Goal: Task Accomplishment & Management: Use online tool/utility

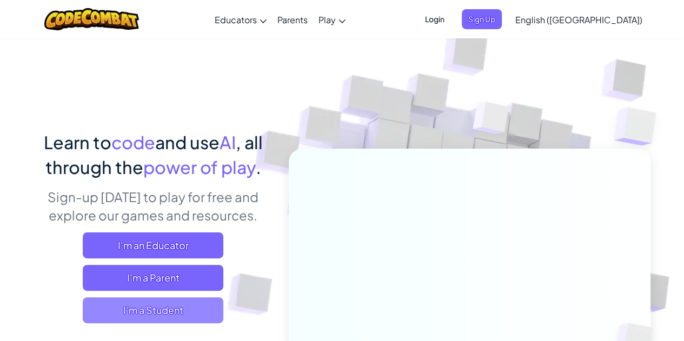
click at [184, 305] on span "I'm a Student" at bounding box center [153, 311] width 141 height 26
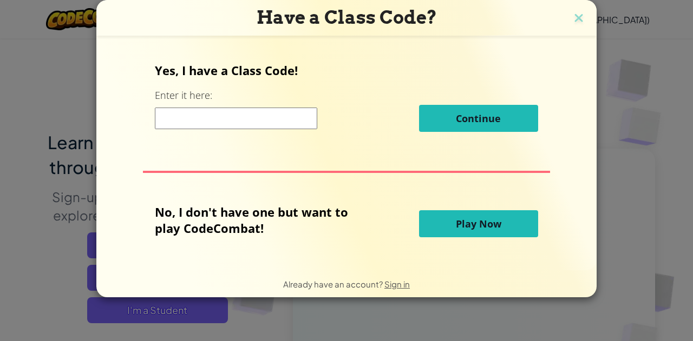
click at [512, 235] on button "Play Now" at bounding box center [478, 223] width 119 height 27
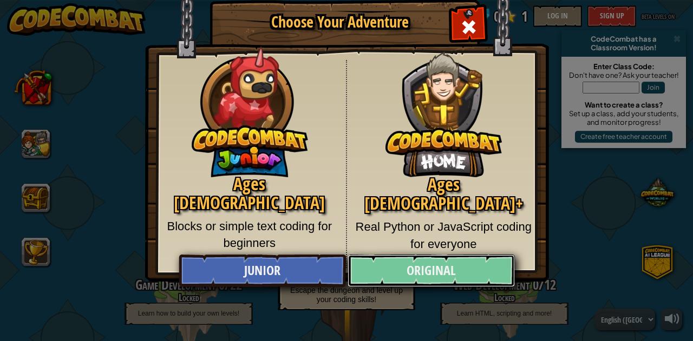
click at [438, 260] on link "Original" at bounding box center [430, 271] width 167 height 32
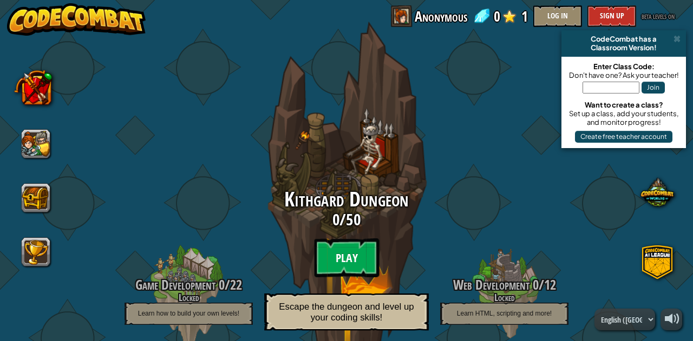
click at [340, 256] on btn "Play" at bounding box center [346, 258] width 65 height 39
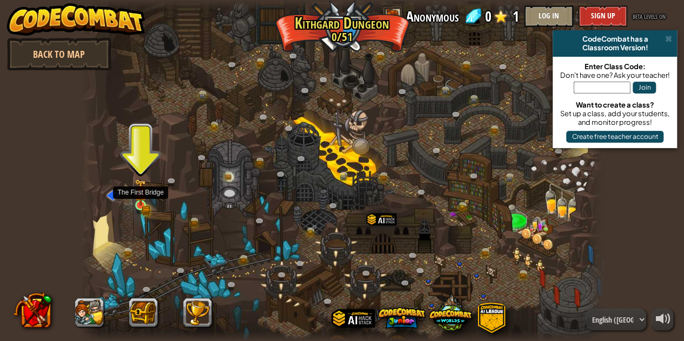
click at [146, 202] on img at bounding box center [141, 192] width 12 height 27
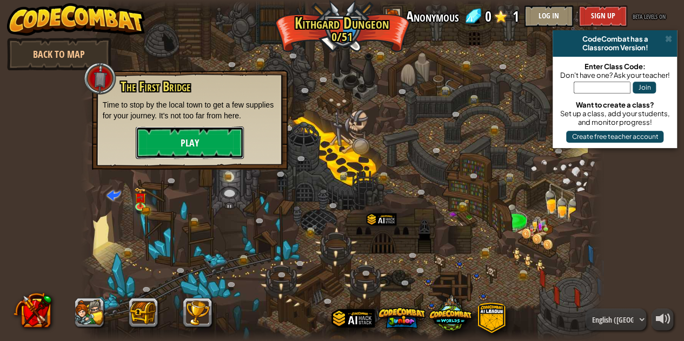
click at [160, 140] on button "Play" at bounding box center [190, 143] width 108 height 32
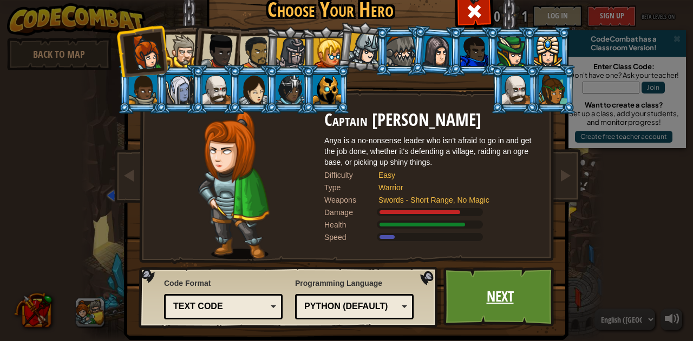
click at [491, 309] on link "Next" at bounding box center [499, 297] width 113 height 60
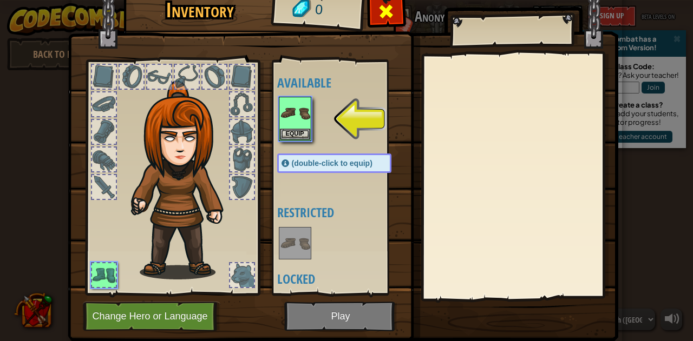
click at [378, 27] on div at bounding box center [386, 14] width 34 height 34
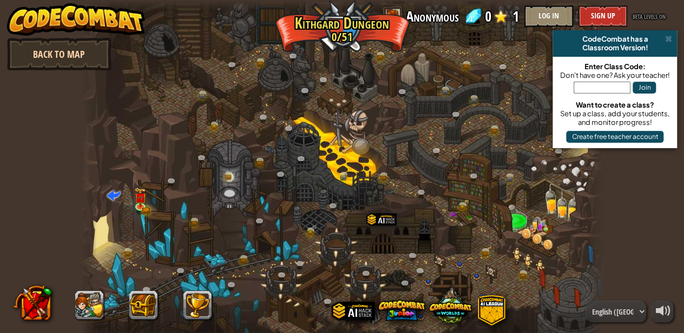
click at [83, 58] on link "Back to Map" at bounding box center [59, 54] width 104 height 32
